Goal: Task Accomplishment & Management: Manage account settings

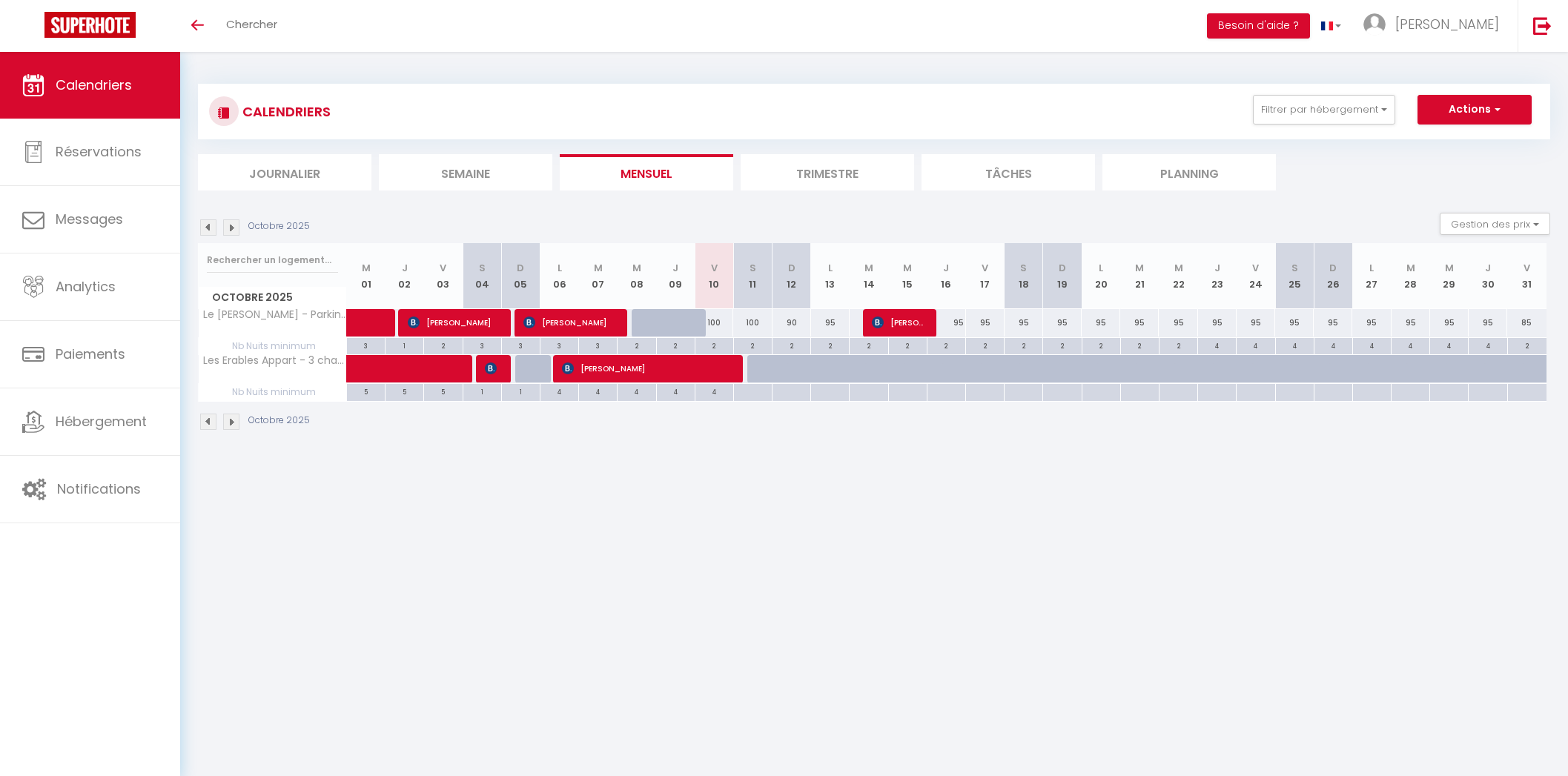
select select
click at [719, 322] on div "100" at bounding box center [714, 322] width 39 height 28
type input "100"
select select "1"
type input "Ven 10 Octobre 2025"
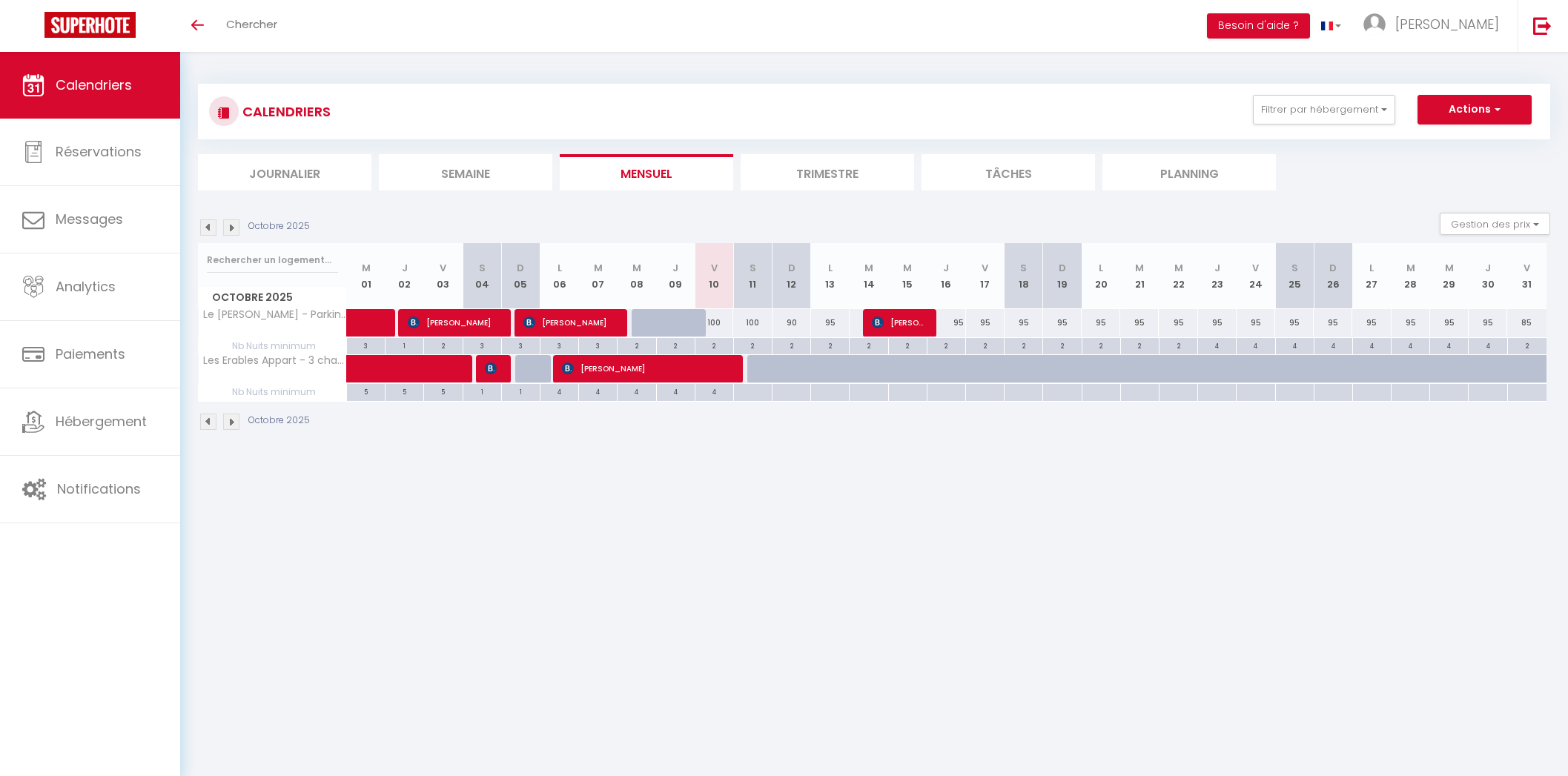
type input "Sam 11 Octobre 2025"
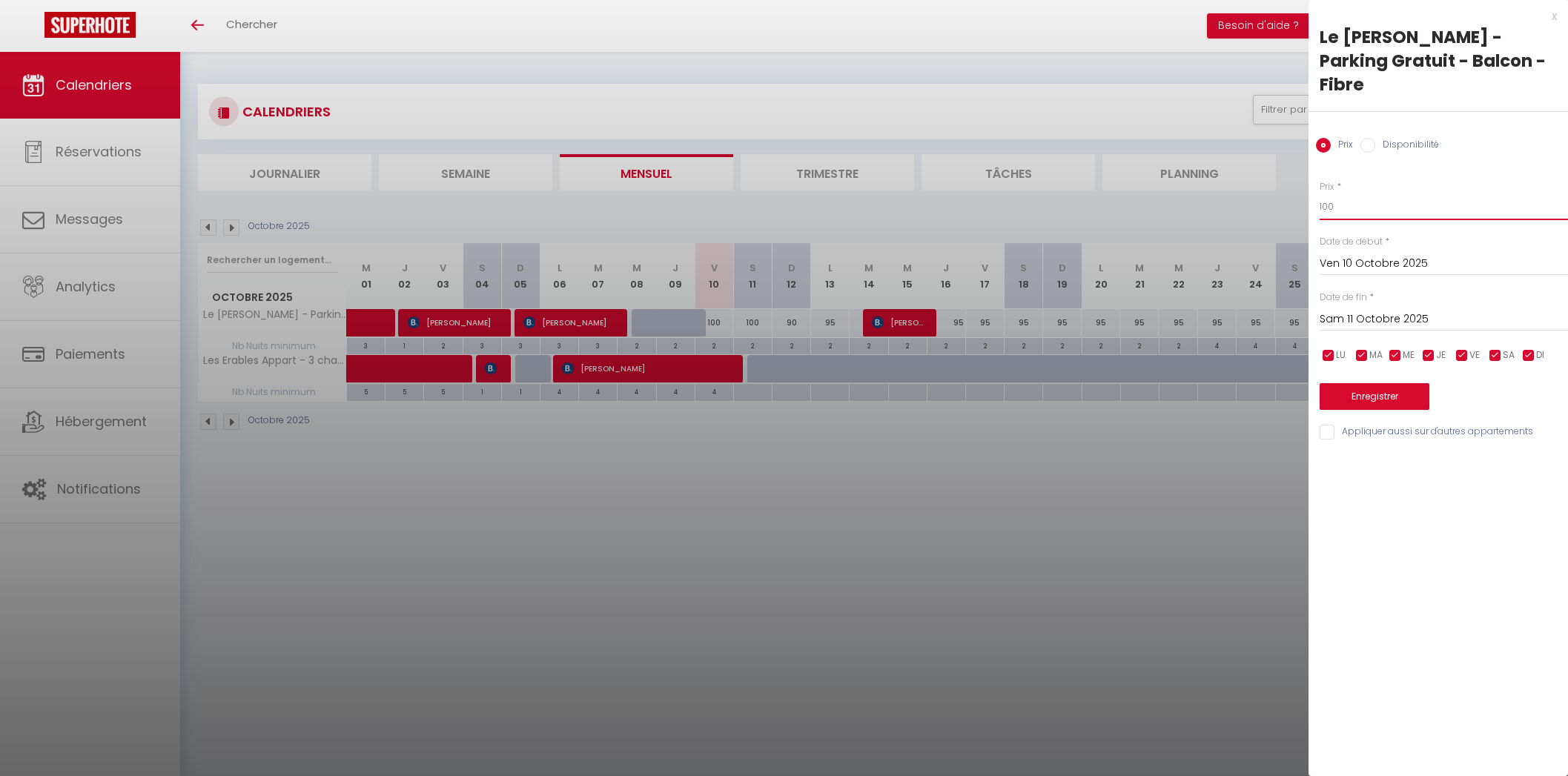
drag, startPoint x: 1358, startPoint y: 188, endPoint x: 1296, endPoint y: 177, distance: 63.0
click at [1296, 177] on body "🟢 Des questions ou besoin d'assistance pour la migration AirBnB? Prenez rdv >>>…" at bounding box center [784, 440] width 1568 height 776
type input "105"
click at [1395, 138] on label "Disponibilité" at bounding box center [1408, 145] width 64 height 16
click at [1376, 138] on input "Disponibilité" at bounding box center [1368, 145] width 15 height 15
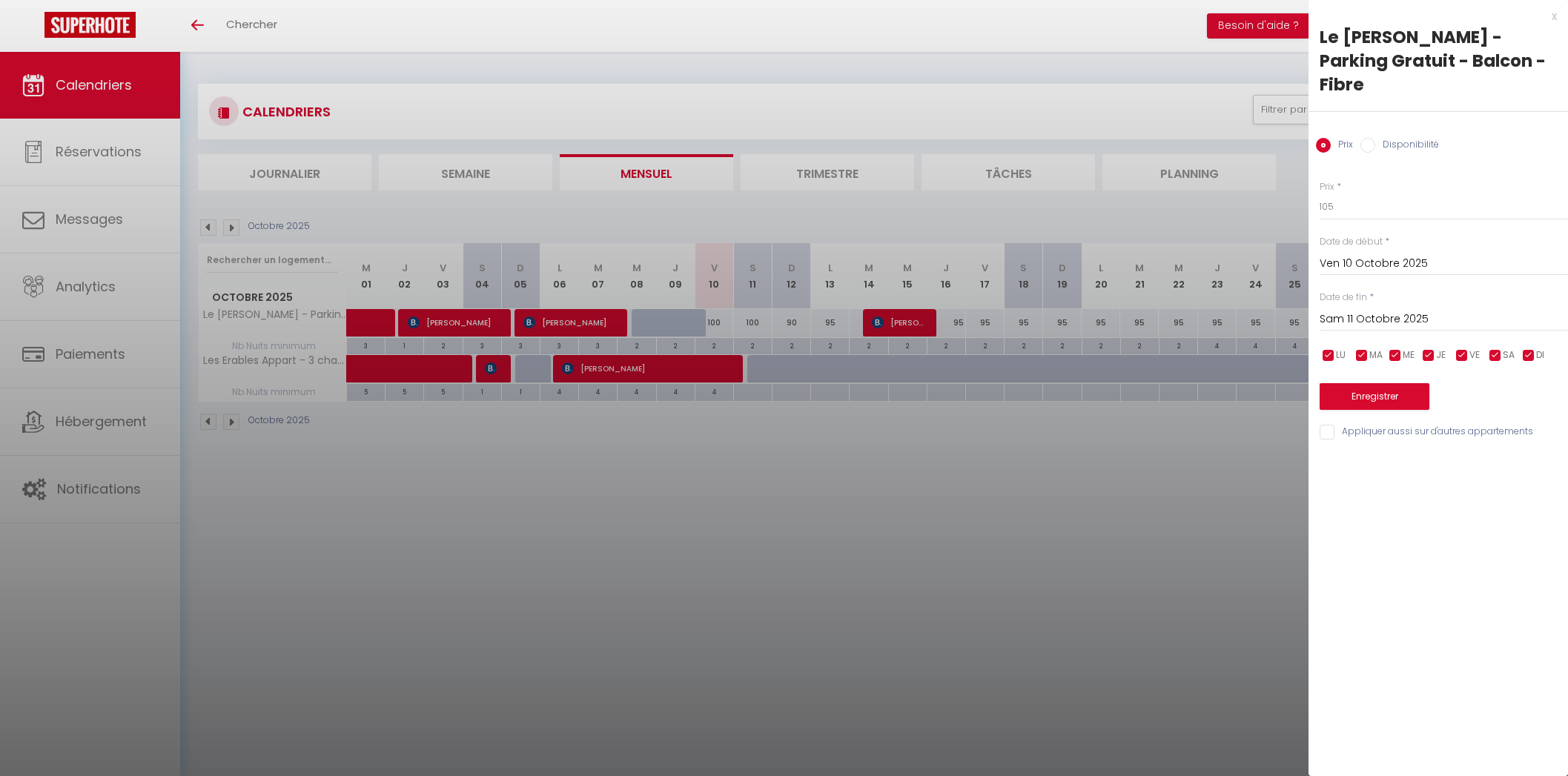
radio input "true"
click at [1324, 138] on input "Prix" at bounding box center [1324, 145] width 15 height 15
radio input "true"
radio input "false"
click at [1383, 383] on button "Enregistrer" at bounding box center [1375, 396] width 110 height 27
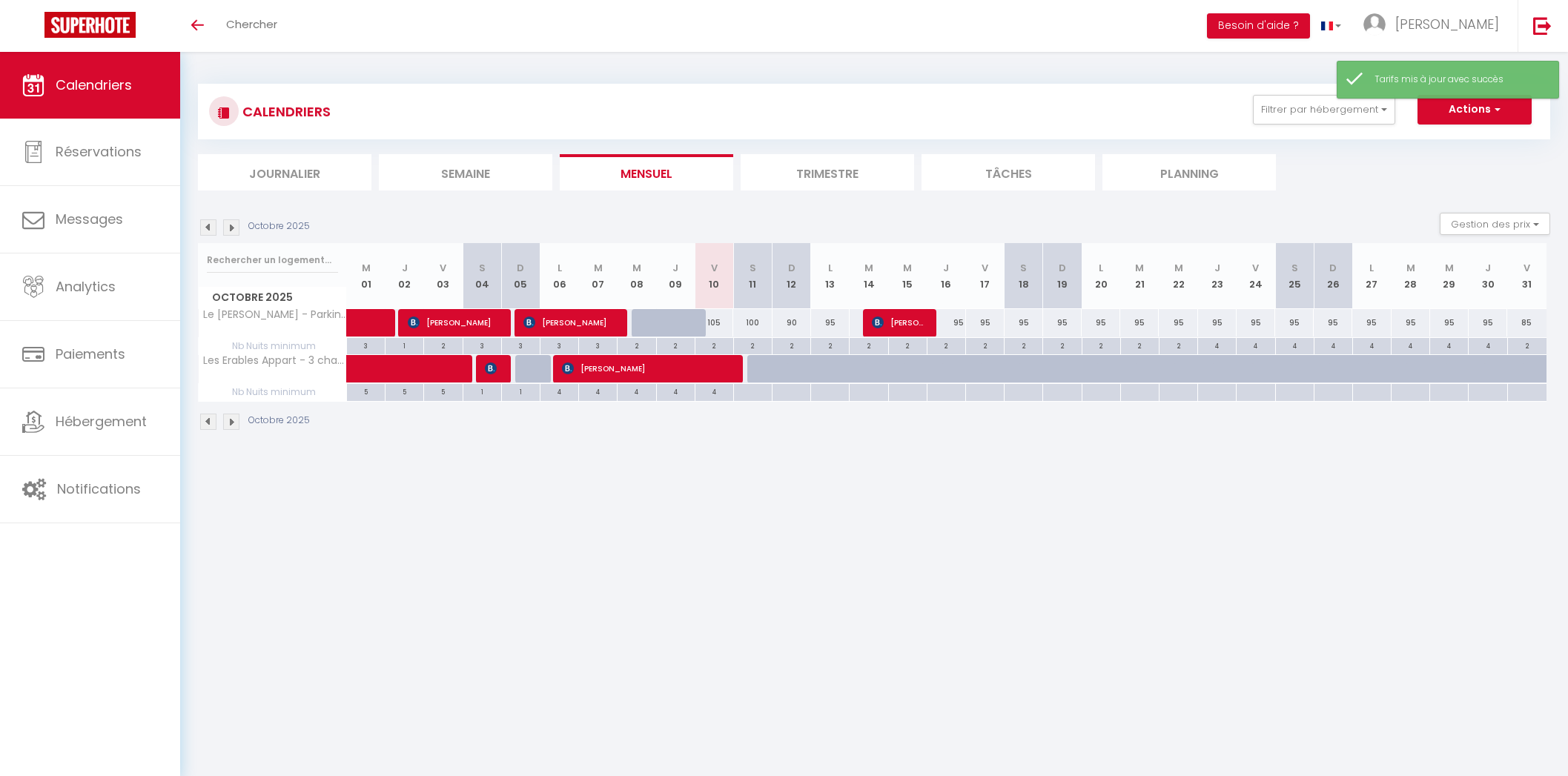
click at [718, 340] on div "2" at bounding box center [714, 345] width 38 height 14
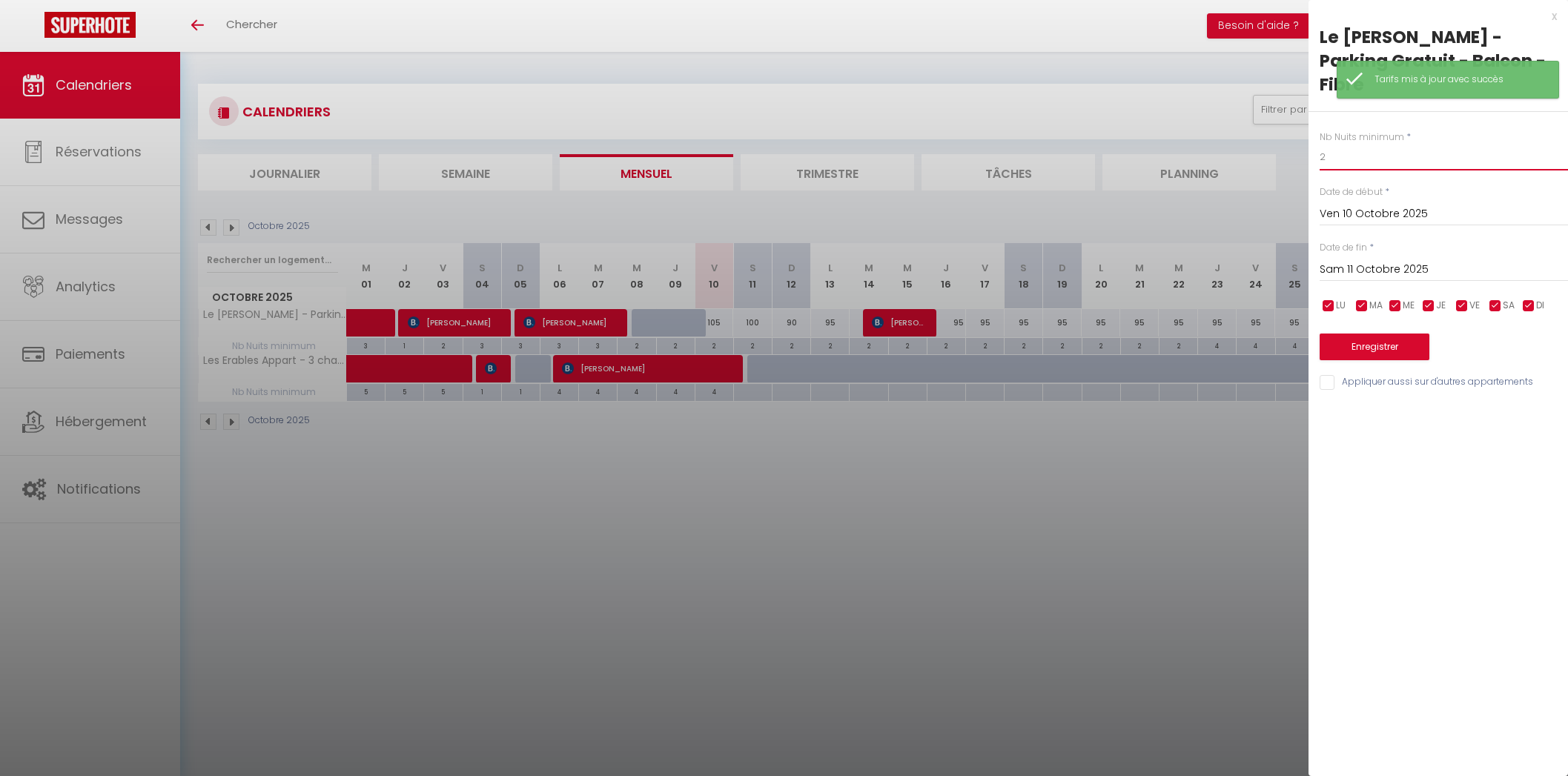
drag, startPoint x: 1334, startPoint y: 133, endPoint x: 1319, endPoint y: 134, distance: 15.0
click at [1319, 134] on div "Nb Nuits minimum * 2 Date de début * Ven 10 Octobre 2025 < Oct 2025 > Dim Lun M…" at bounding box center [1438, 252] width 260 height 281
type input "1"
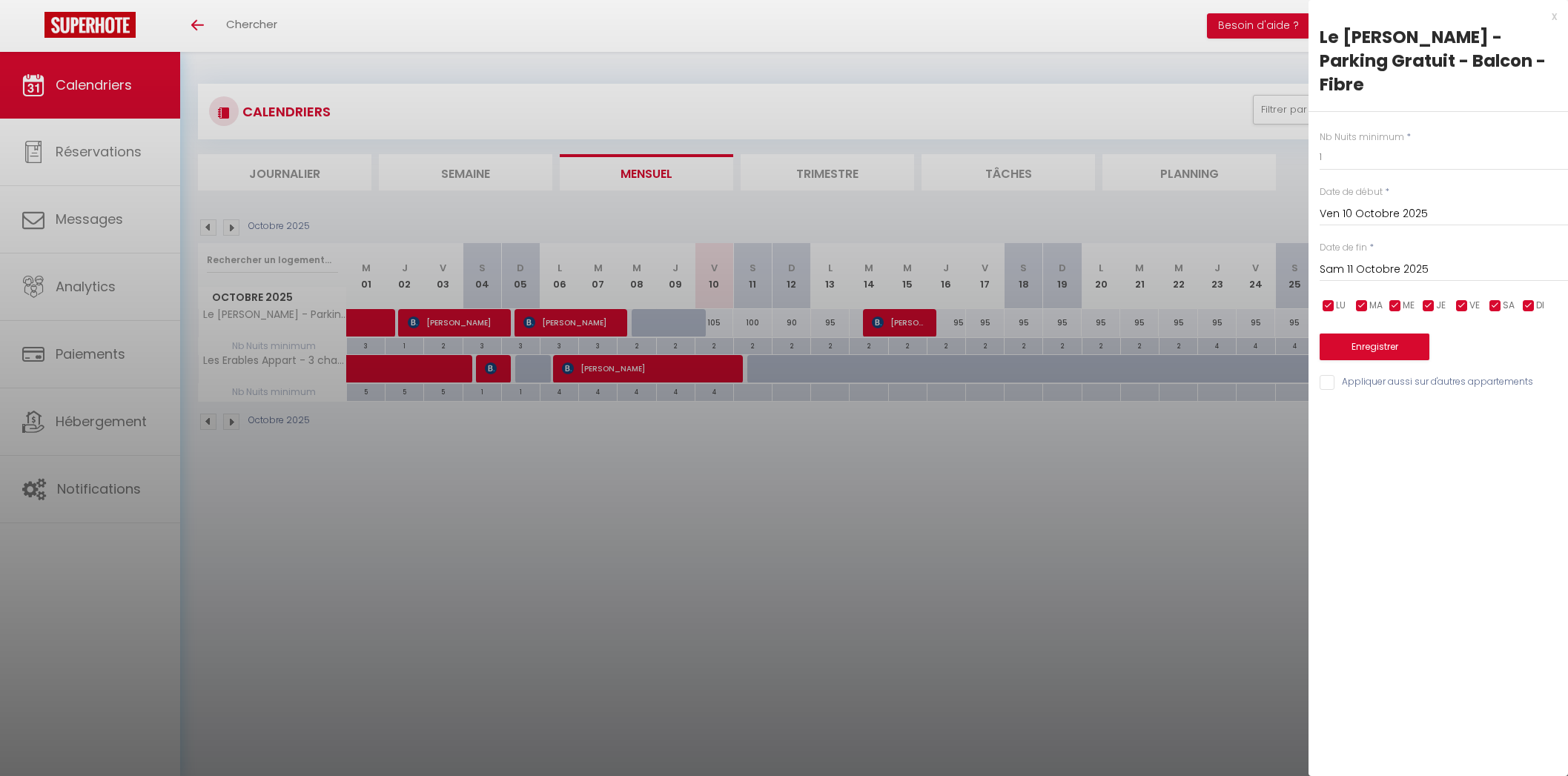
click at [1390, 315] on div "Enregistrer" at bounding box center [1445, 338] width 249 height 45
click at [1390, 333] on button "Enregistrer" at bounding box center [1375, 347] width 110 height 27
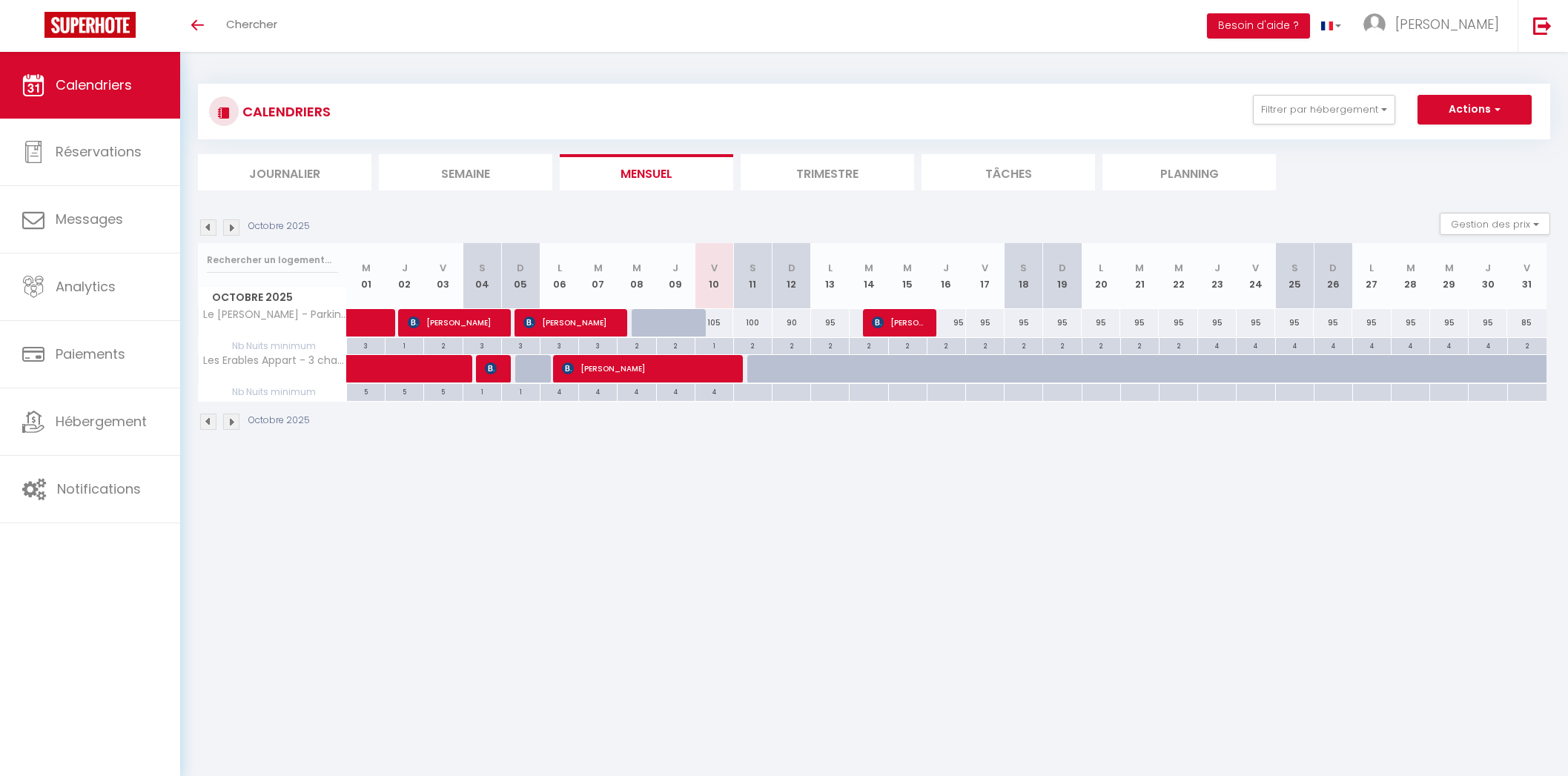
click at [716, 319] on div "105" at bounding box center [714, 322] width 39 height 28
type input "105"
type input "Ven 10 Octobre 2025"
type input "Sam 11 Octobre 2025"
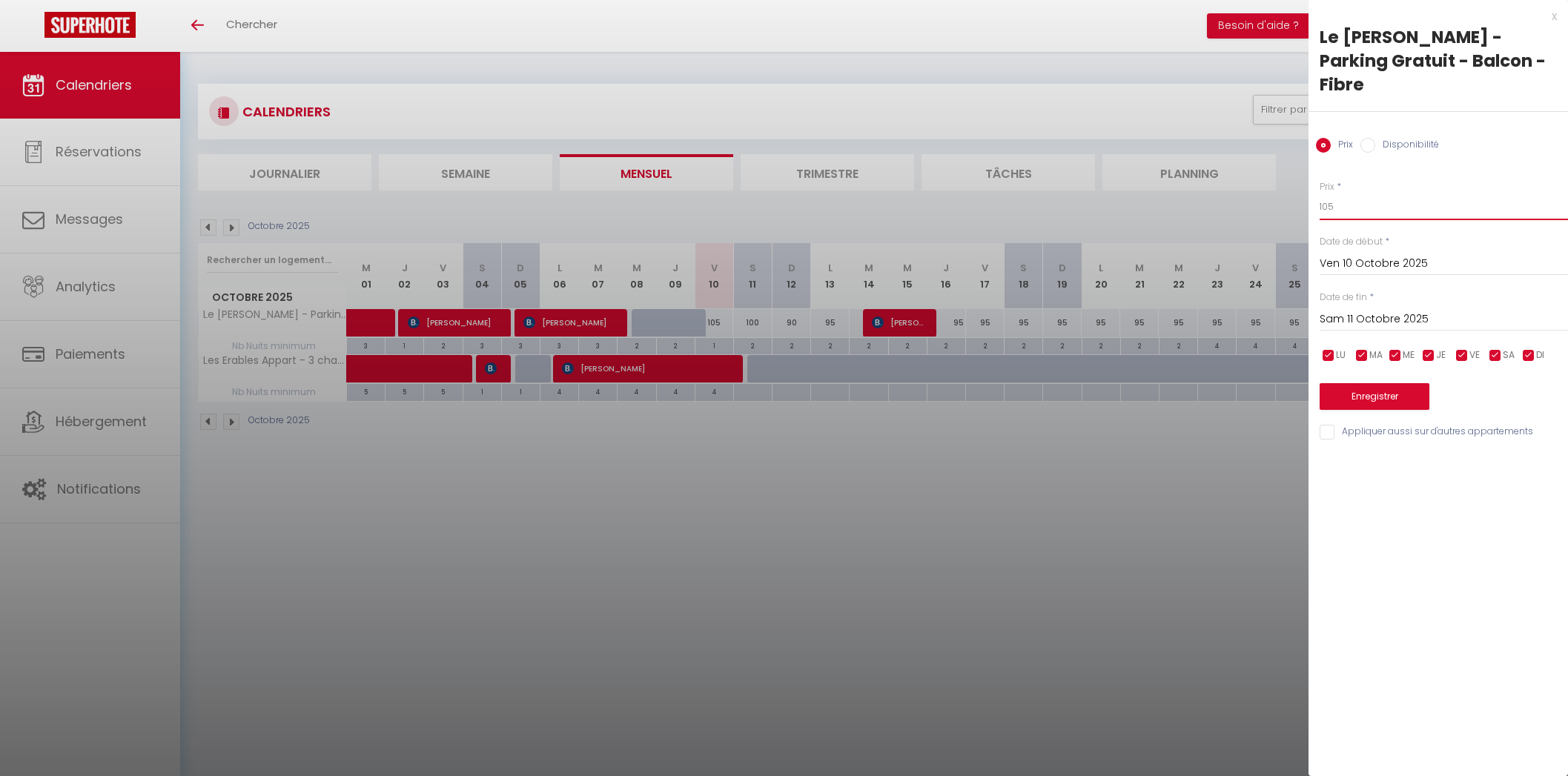
drag, startPoint x: 1366, startPoint y: 187, endPoint x: 1276, endPoint y: 191, distance: 90.1
click at [1276, 191] on body "🟢 Des questions ou besoin d'assistance pour la migration AirBnB? Prenez rdv >>>…" at bounding box center [784, 440] width 1568 height 776
type input "110"
click at [1372, 383] on button "Enregistrer" at bounding box center [1375, 396] width 110 height 27
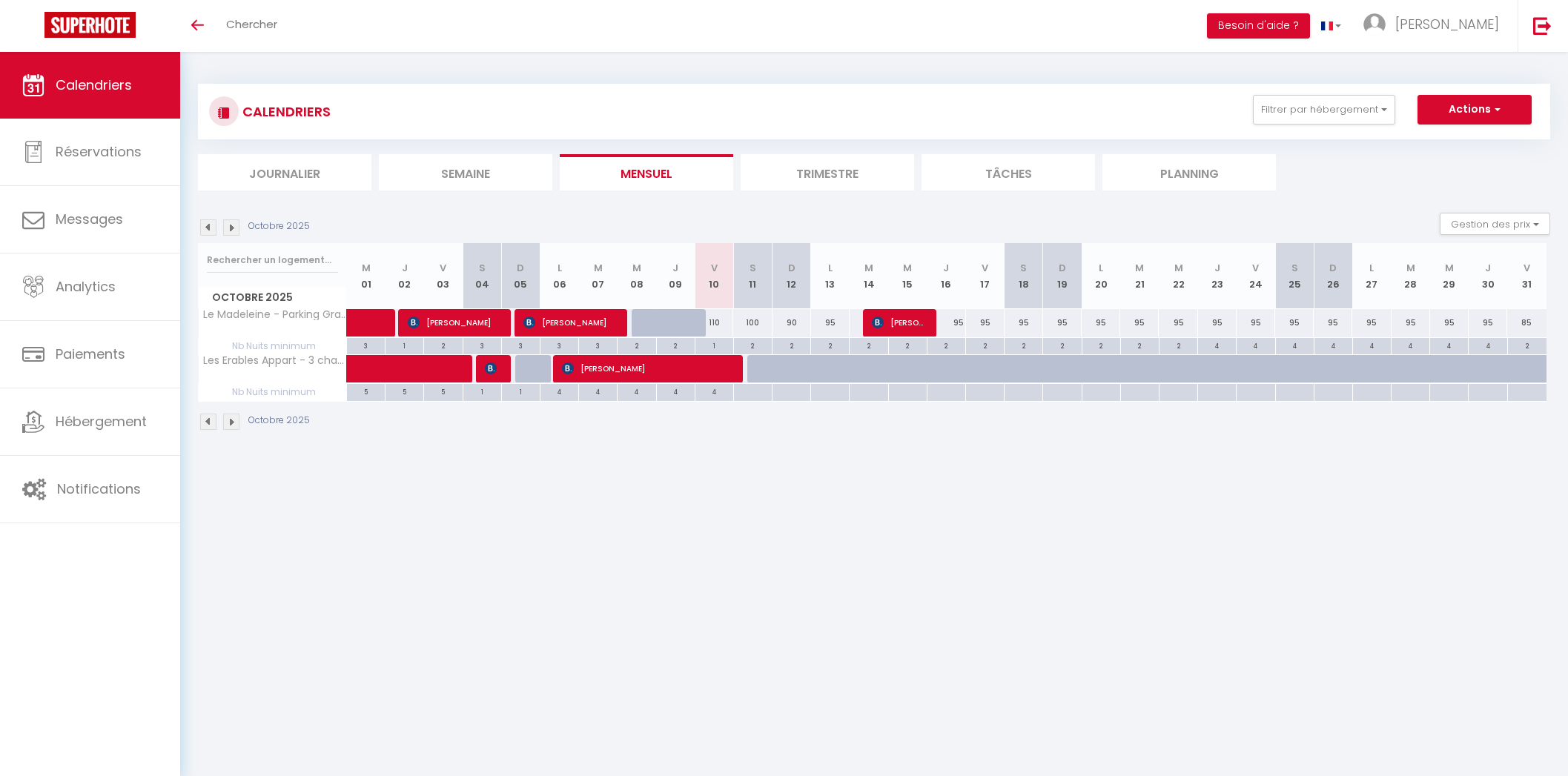
click at [753, 319] on div "100" at bounding box center [753, 322] width 39 height 28
type input "100"
type input "Sam 11 Octobre 2025"
type input "Dim 12 Octobre 2025"
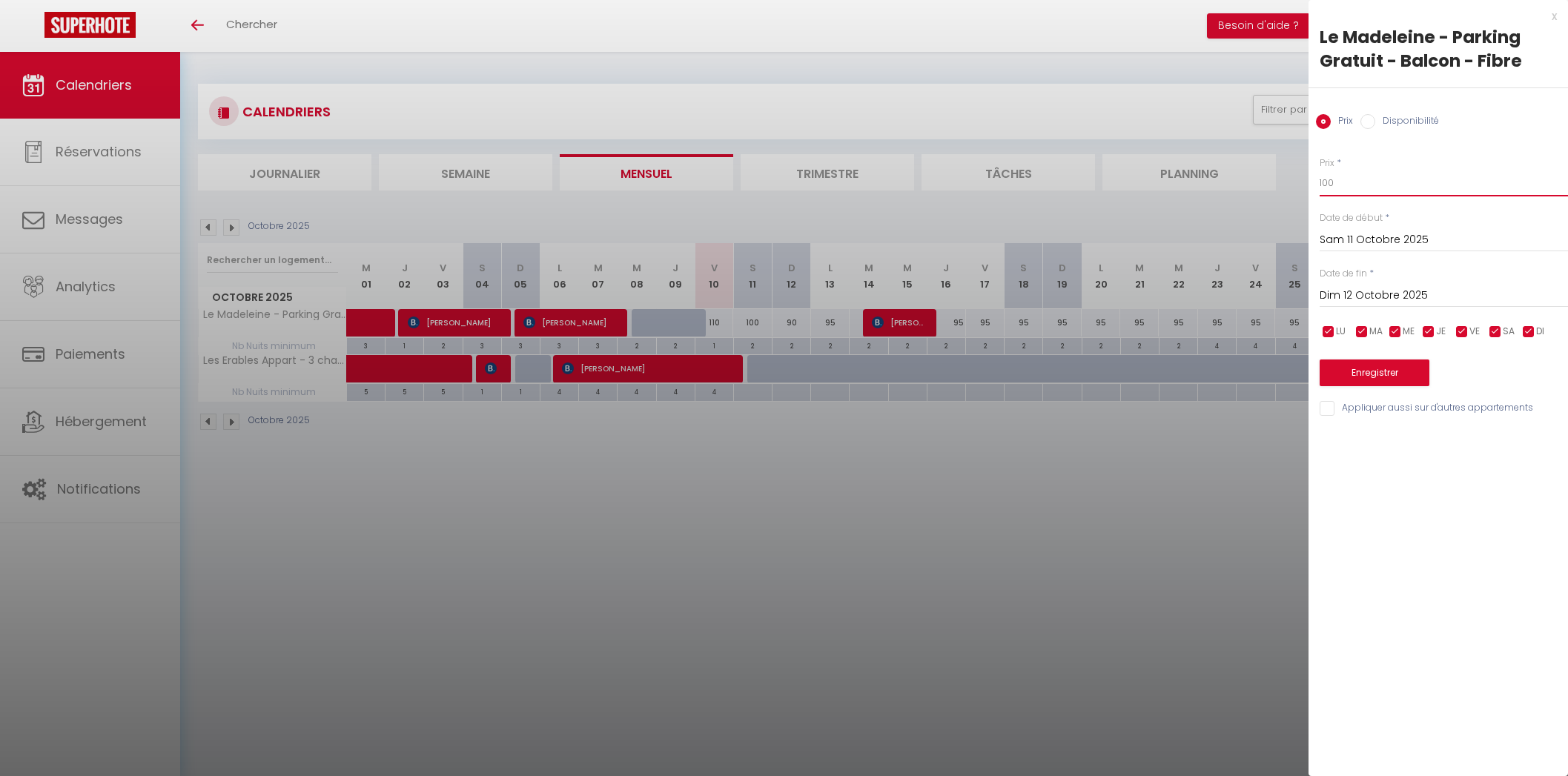
drag, startPoint x: 1369, startPoint y: 186, endPoint x: 1307, endPoint y: 186, distance: 62.0
click at [1307, 186] on body "🟢 Des questions ou besoin d'assistance pour la migration AirBnB? Prenez rdv >>>…" at bounding box center [784, 440] width 1568 height 776
type input "110"
click at [1383, 376] on button "Enregistrer" at bounding box center [1375, 373] width 110 height 27
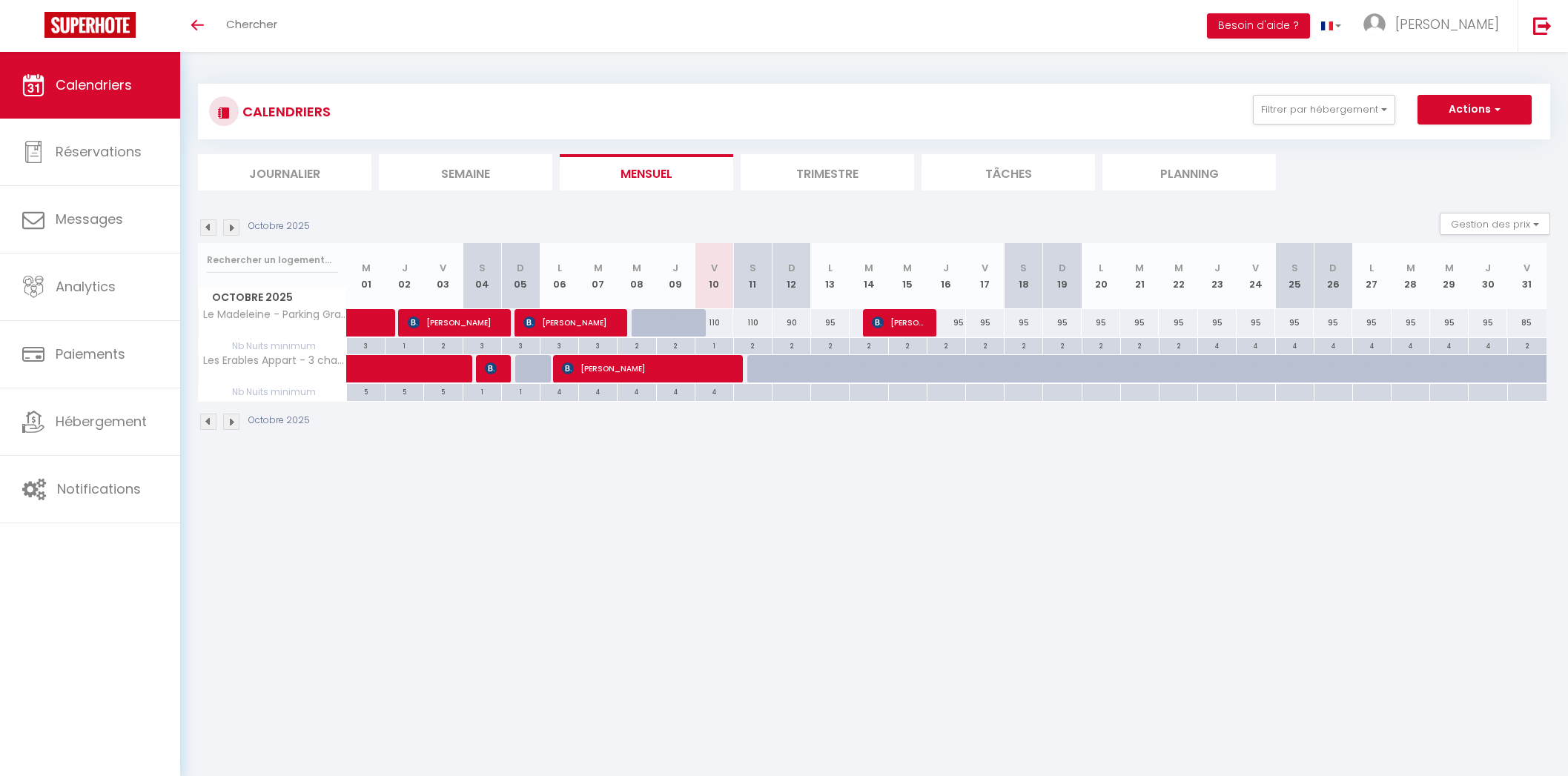
click at [753, 348] on div "2" at bounding box center [753, 345] width 38 height 14
type input "2"
type input "Sam 11 Octobre 2025"
type input "Dim 12 Octobre 2025"
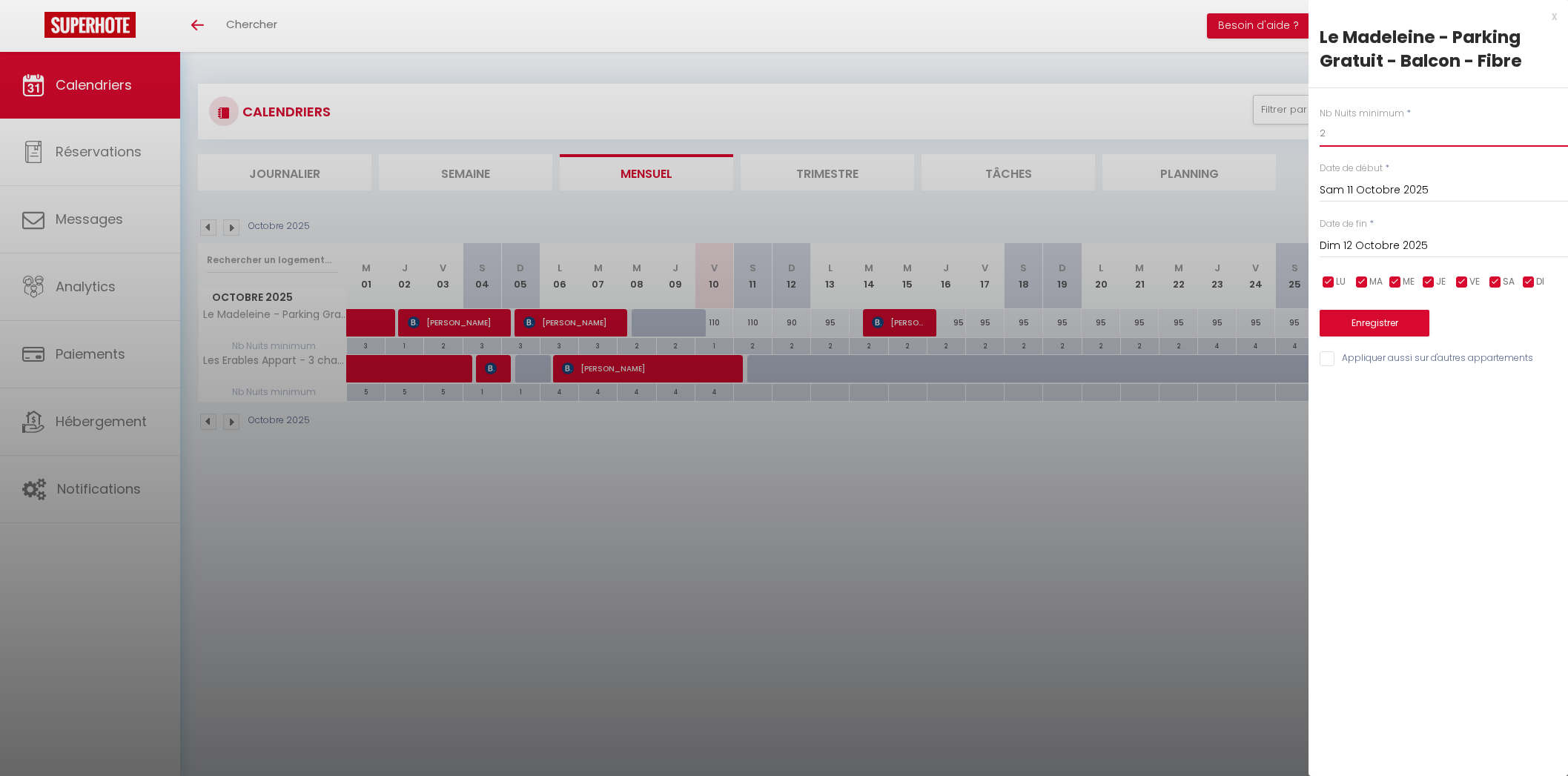
drag, startPoint x: 1341, startPoint y: 134, endPoint x: 1314, endPoint y: 134, distance: 27.0
click at [1314, 134] on div "Nb Nuits minimum * 2 Date de début * [DATE] < [DATE] > Dim Lun Mar Mer Jeu Ven …" at bounding box center [1438, 228] width 260 height 281
drag, startPoint x: 1333, startPoint y: 140, endPoint x: 1290, endPoint y: 138, distance: 43.0
click at [1290, 138] on body "🟢 Des questions ou besoin d'assistance pour la migration AirBnB? Prenez rdv >>>…" at bounding box center [784, 440] width 1568 height 776
type input "2"
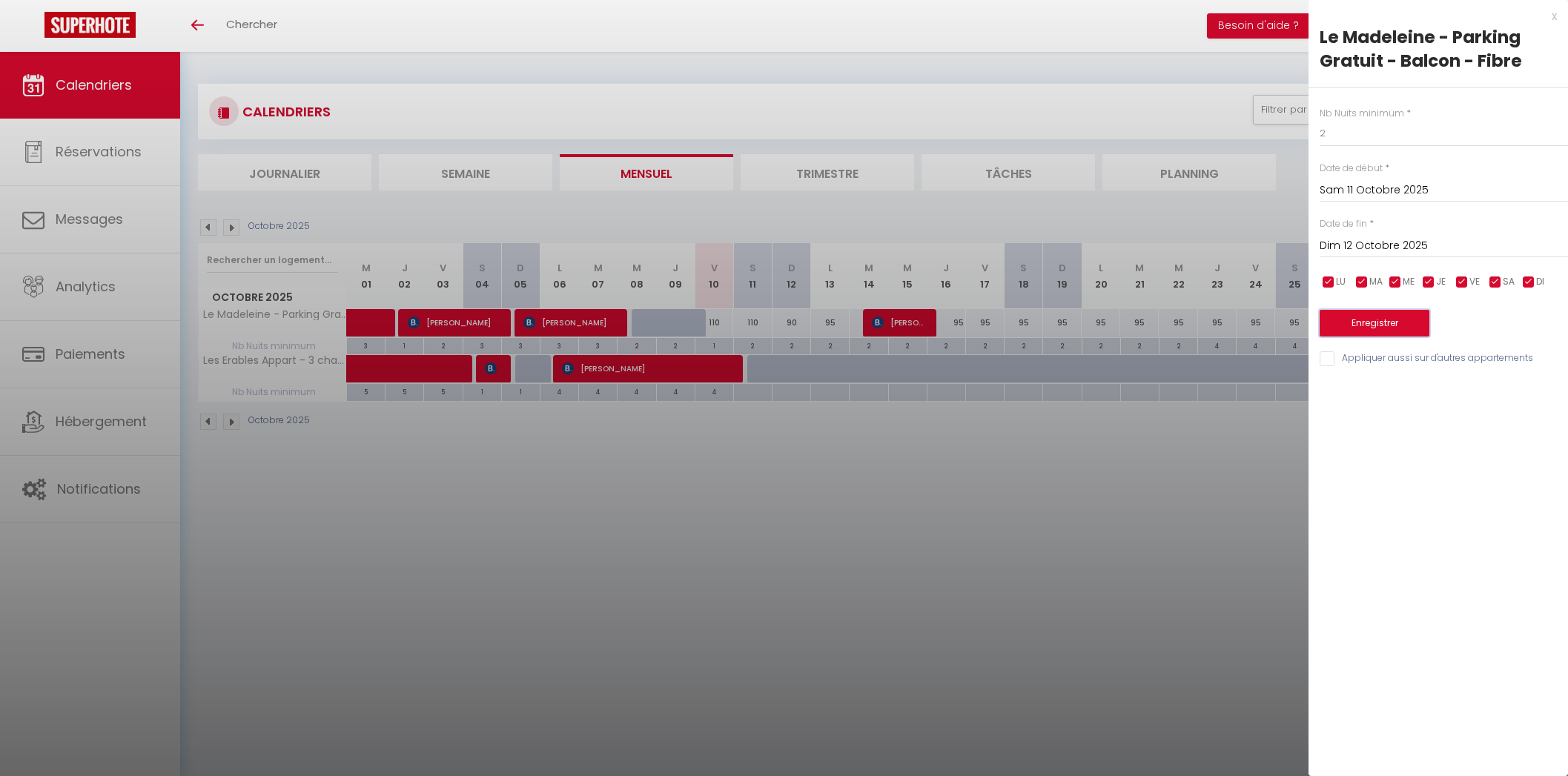
click at [1384, 313] on button "Enregistrer" at bounding box center [1375, 323] width 110 height 27
